Goal: Task Accomplishment & Management: Manage account settings

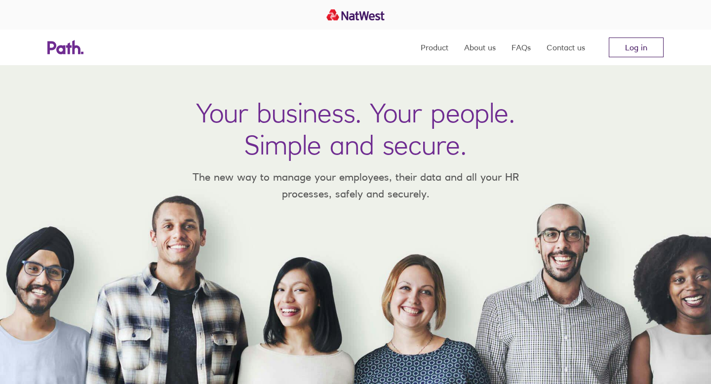
click at [622, 49] on link "Log in" at bounding box center [636, 48] width 55 height 20
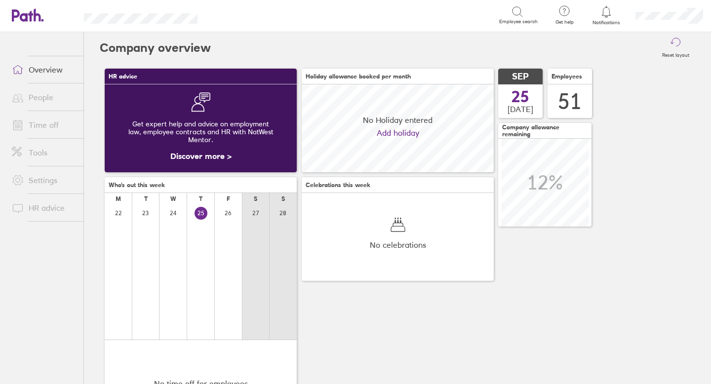
scroll to position [88, 192]
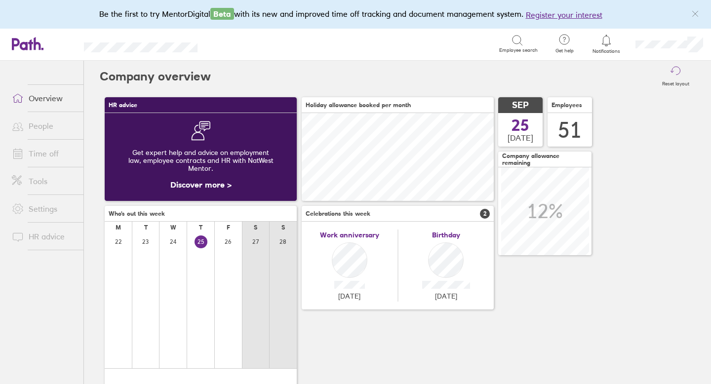
click at [47, 155] on link "Time off" at bounding box center [44, 154] width 80 height 20
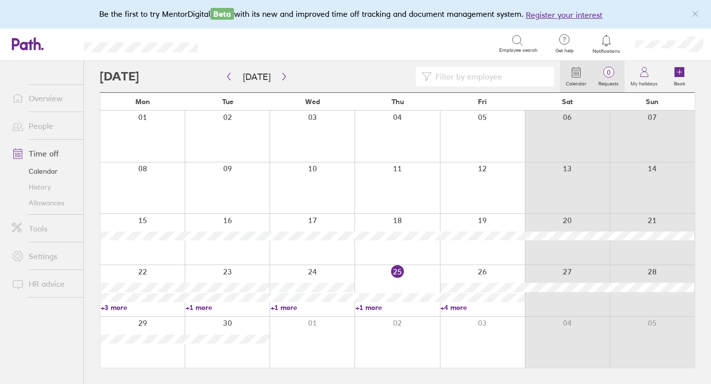
click at [609, 76] on span "0" at bounding box center [609, 73] width 32 height 8
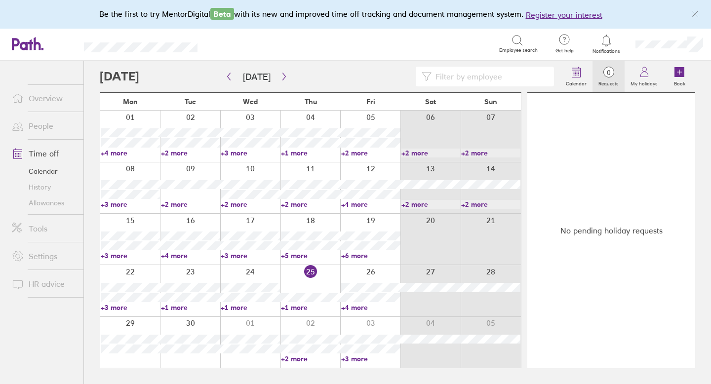
click at [610, 72] on span "0" at bounding box center [609, 73] width 32 height 8
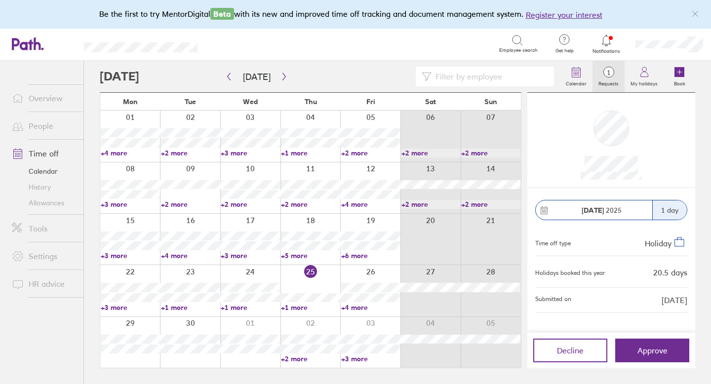
click at [43, 203] on link "Allowances" at bounding box center [44, 203] width 80 height 16
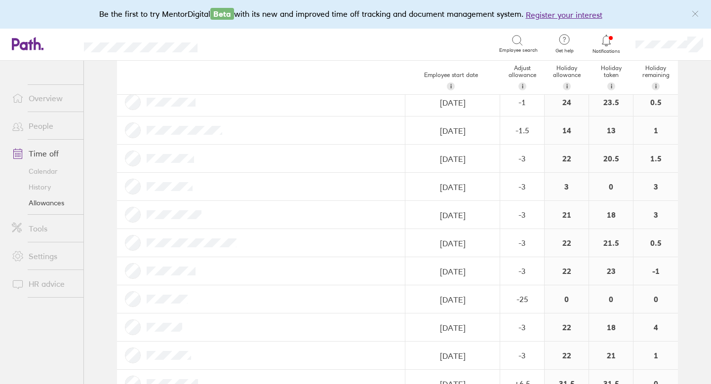
scroll to position [649, 0]
click at [49, 204] on link "Allowances" at bounding box center [44, 203] width 80 height 16
click at [42, 152] on link "Time off" at bounding box center [44, 154] width 80 height 20
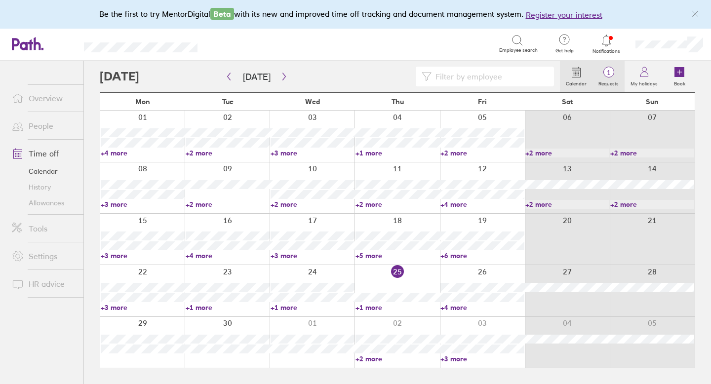
click at [611, 71] on span "1" at bounding box center [609, 73] width 32 height 8
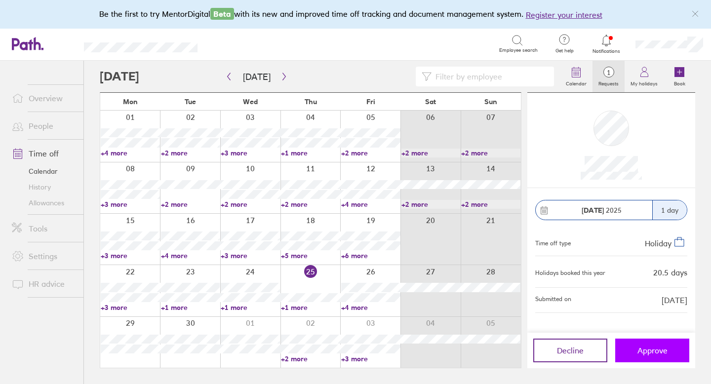
click at [636, 346] on button "Approve" at bounding box center [653, 351] width 74 height 24
